Goal: Find specific page/section: Find specific page/section

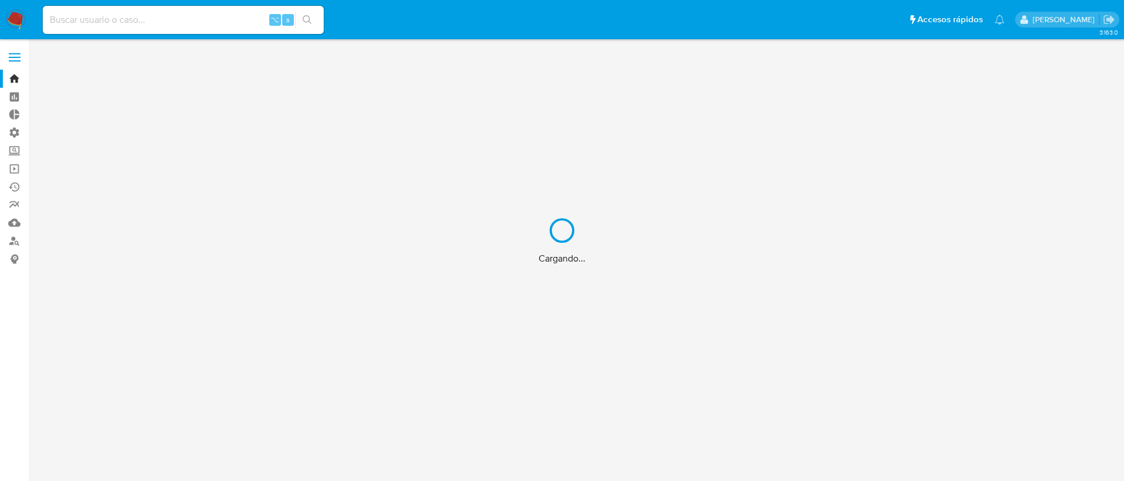
click at [99, 16] on div "Cargando..." at bounding box center [562, 240] width 1124 height 481
click at [99, 19] on div "Cargando..." at bounding box center [562, 240] width 1124 height 481
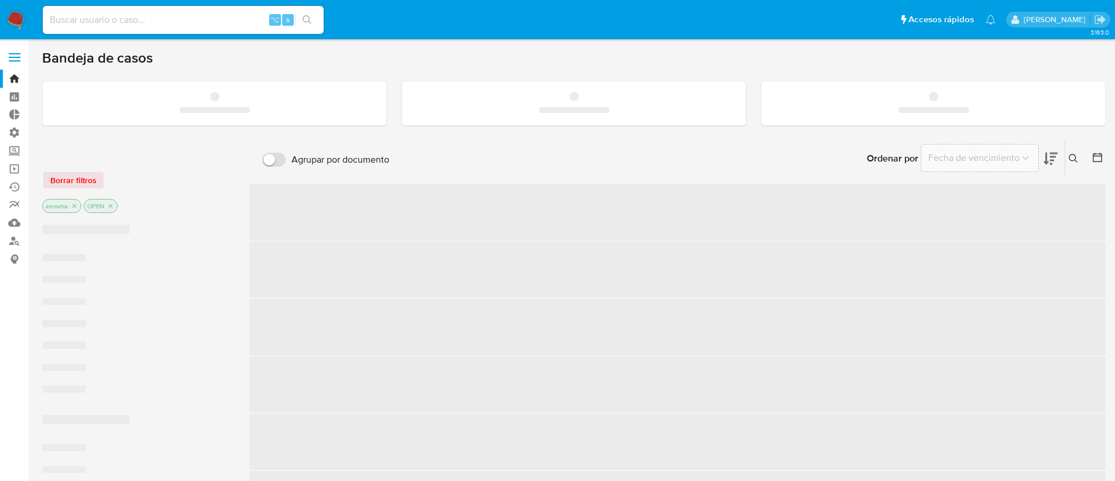
click at [94, 20] on input at bounding box center [183, 19] width 281 height 15
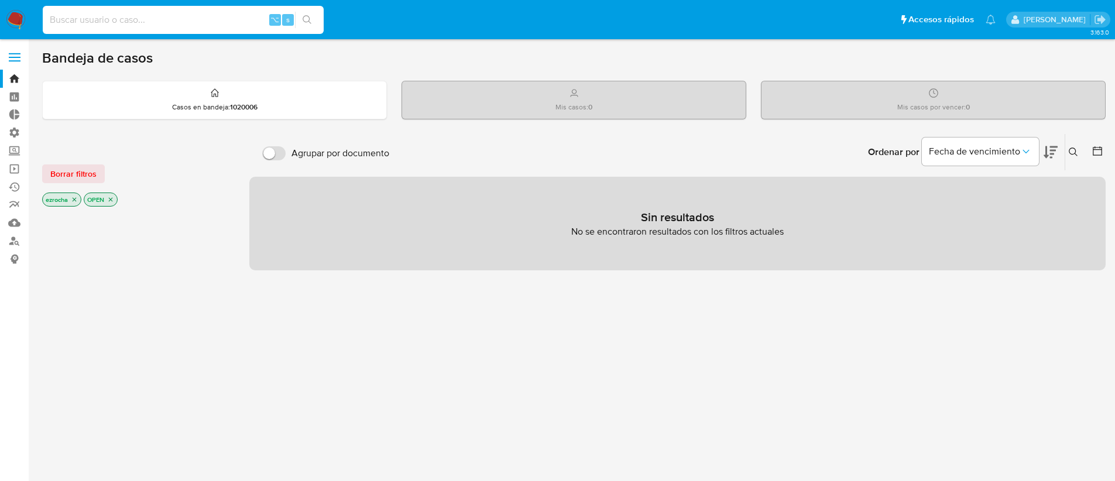
paste input "2655157632"
type input "2655157632"
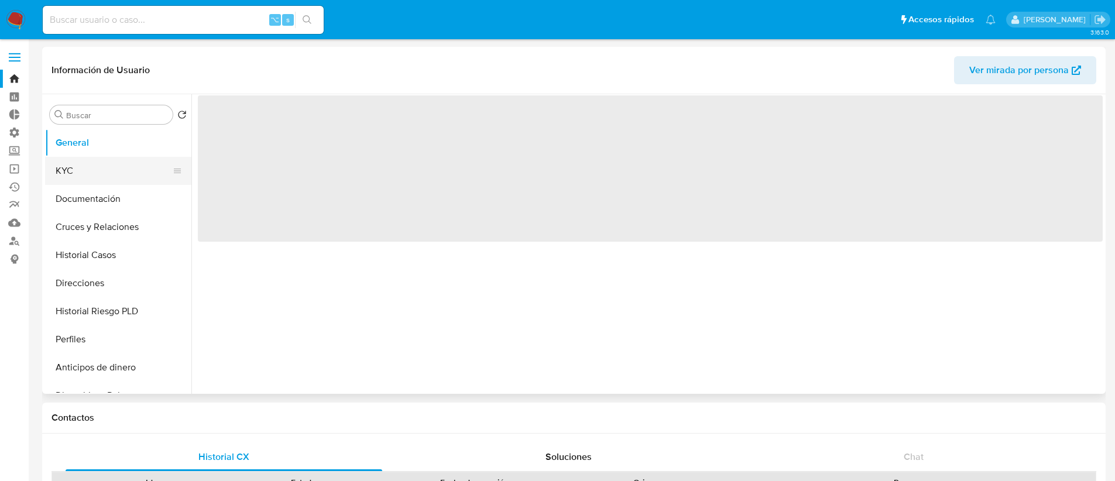
select select "10"
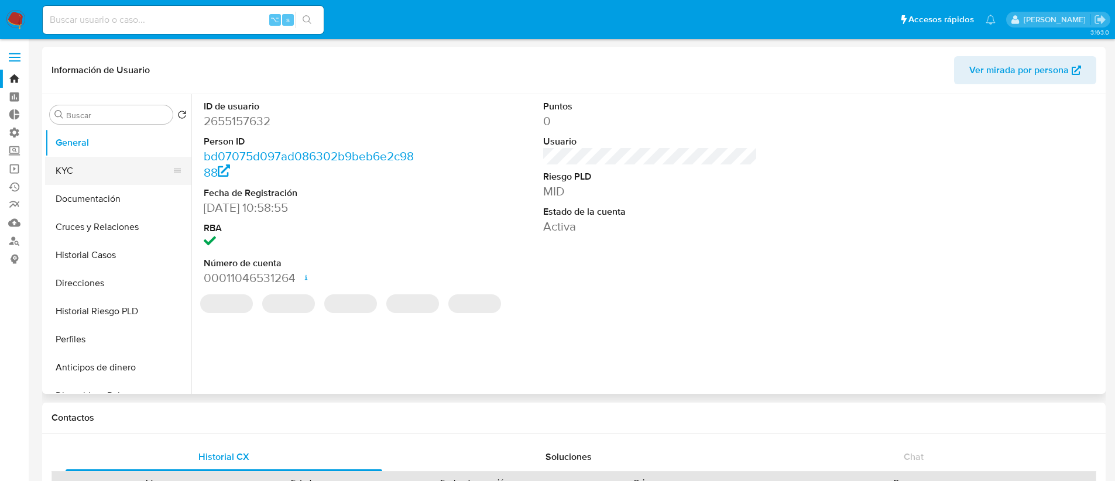
click at [88, 170] on button "KYC" at bounding box center [113, 171] width 137 height 28
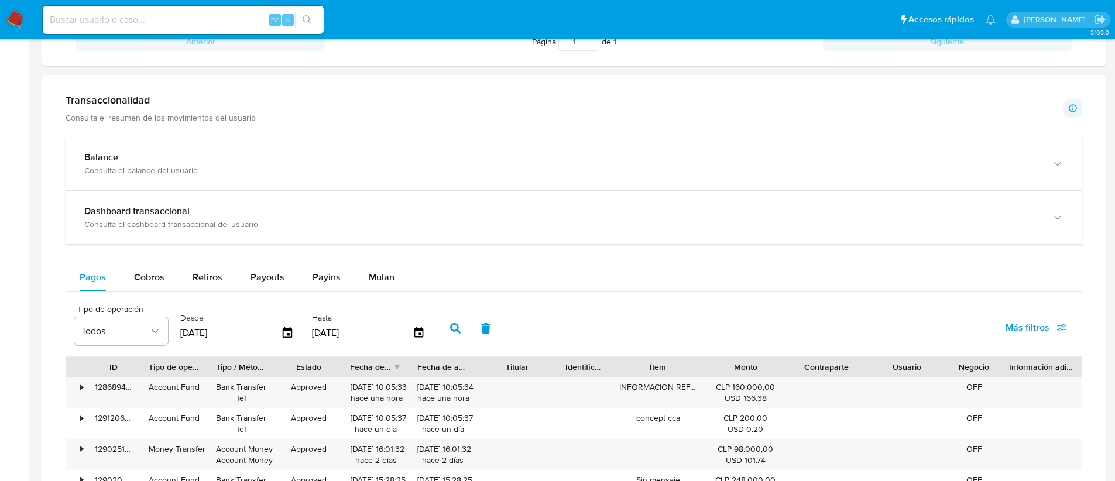
scroll to position [642, 0]
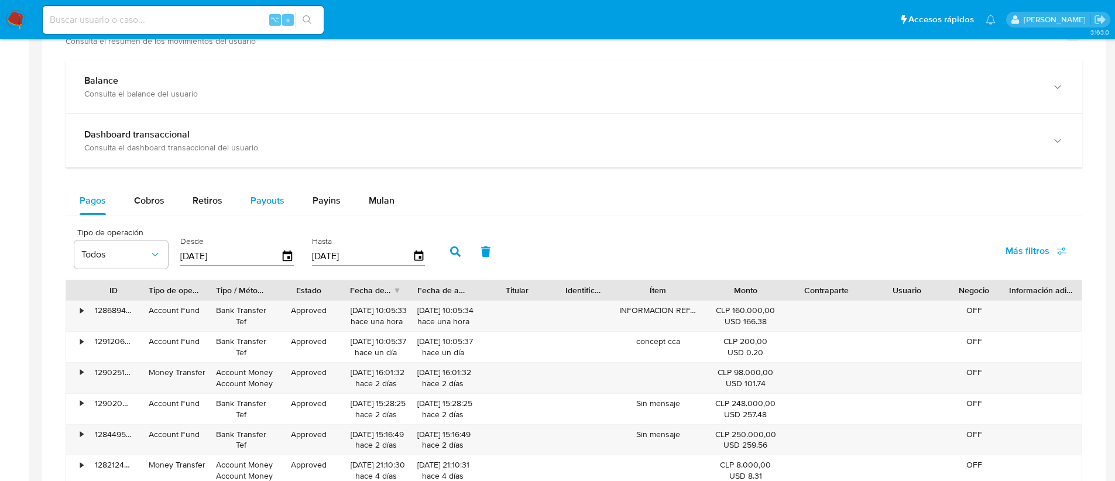
click at [268, 202] on span "Payouts" at bounding box center [267, 200] width 34 height 13
select select "10"
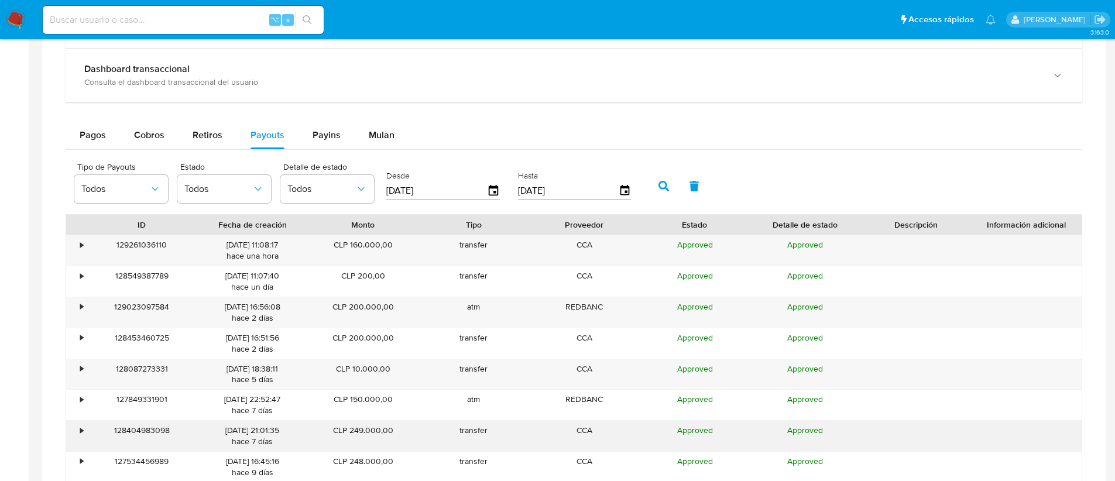
scroll to position [780, 0]
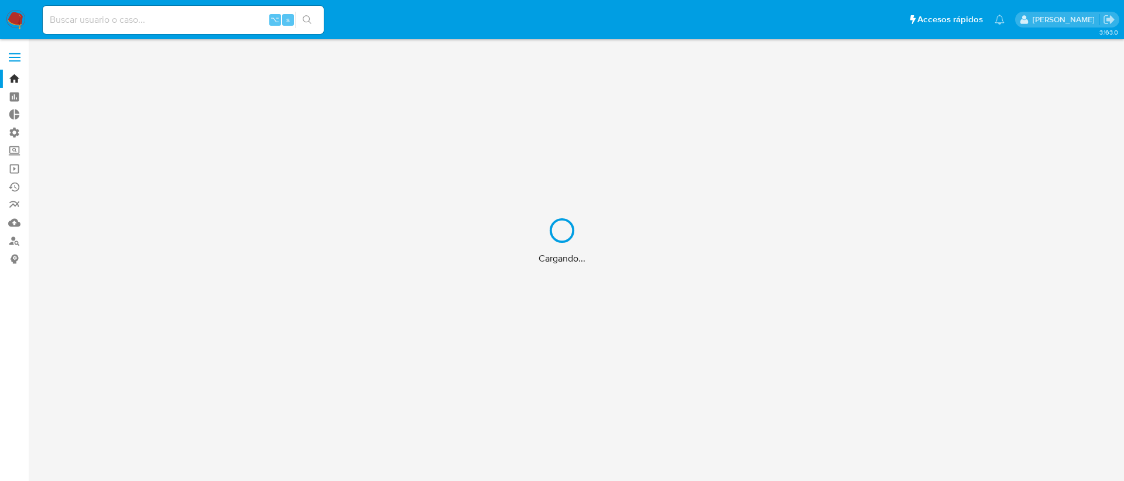
click at [101, 18] on div "Cargando..." at bounding box center [562, 240] width 1124 height 481
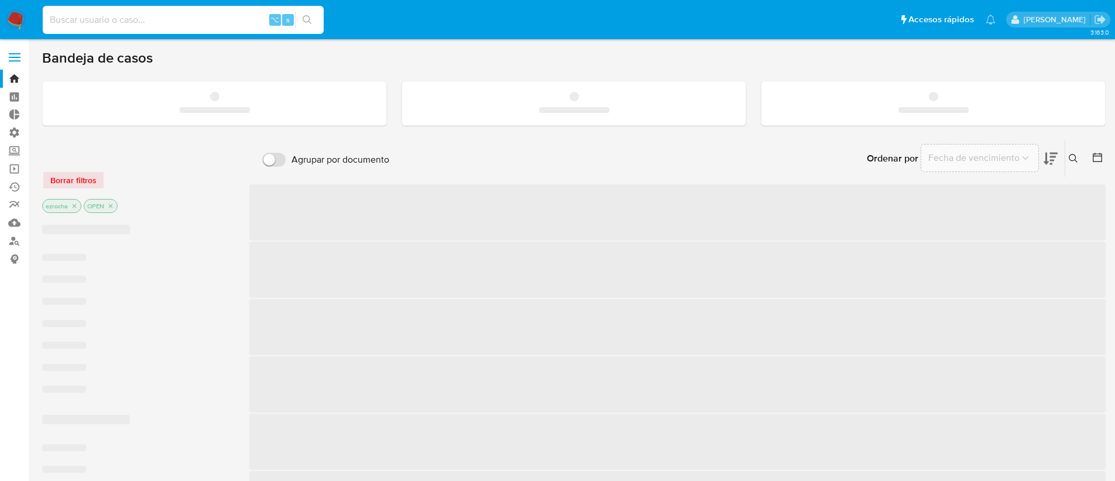
click at [97, 19] on input at bounding box center [183, 19] width 281 height 15
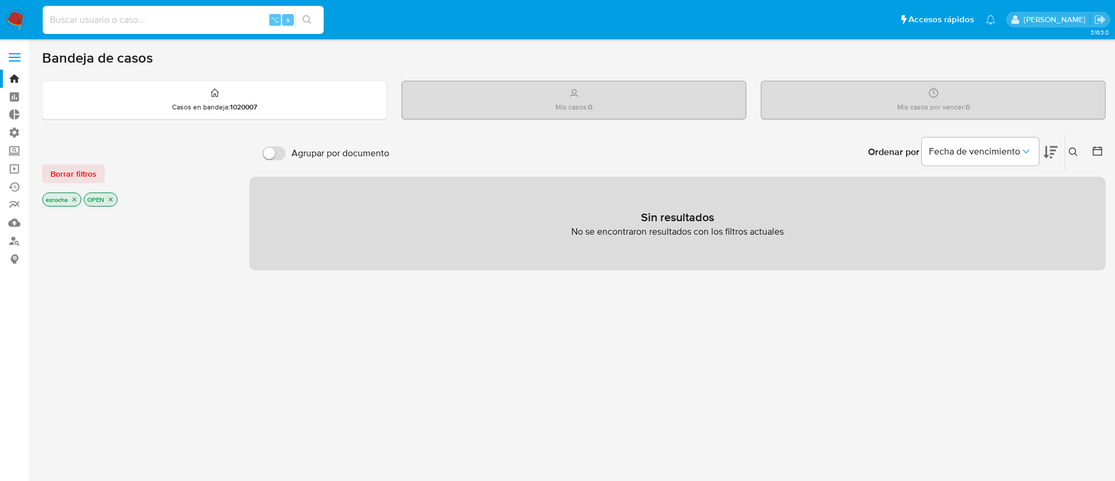
paste input "588192036"
type input "588192036"
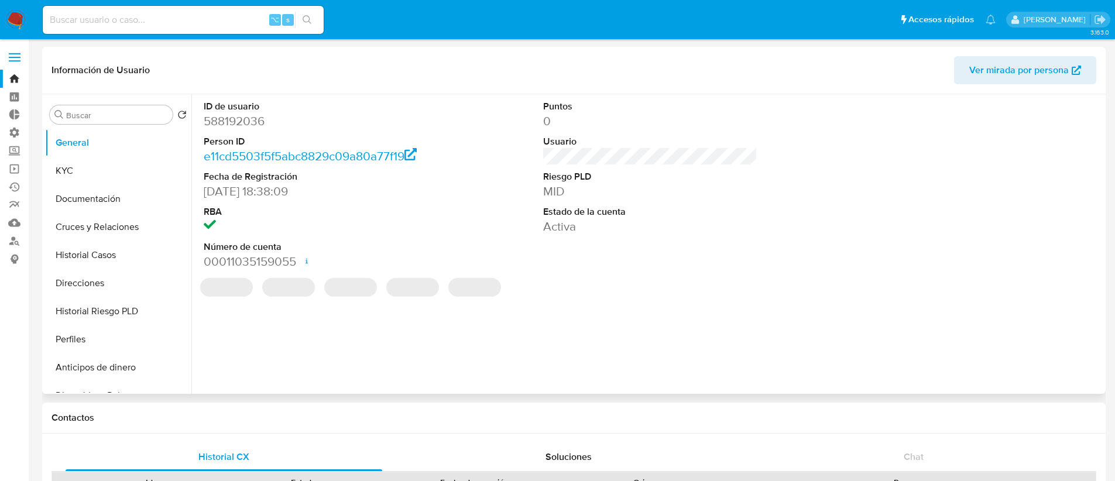
select select "10"
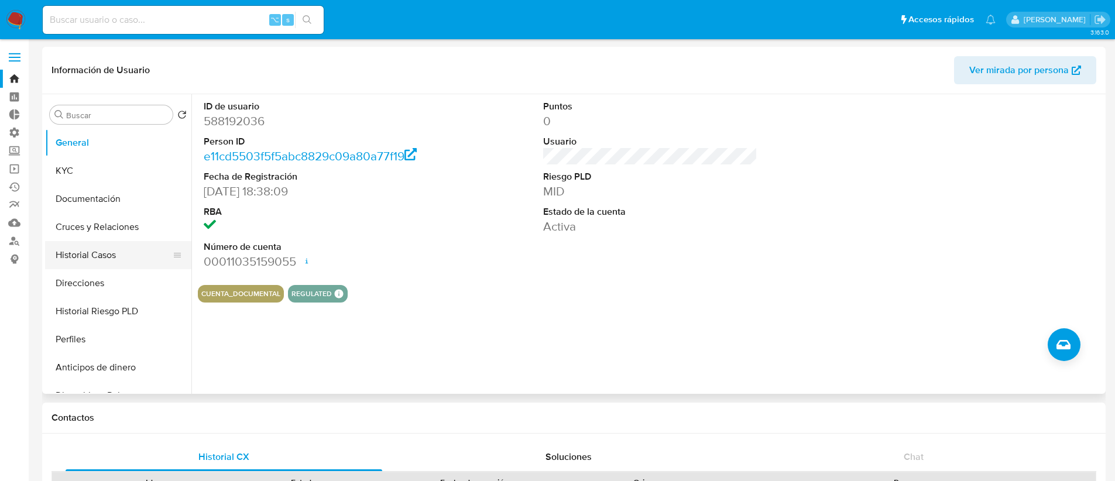
click at [118, 255] on button "Historial Casos" at bounding box center [113, 255] width 137 height 28
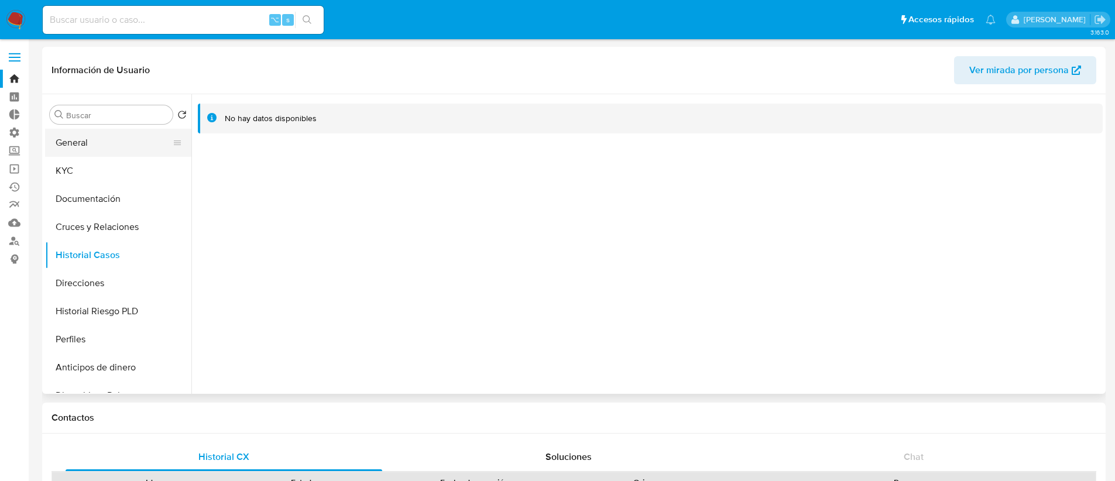
click at [102, 145] on button "General" at bounding box center [113, 143] width 137 height 28
